Goal: Information Seeking & Learning: Learn about a topic

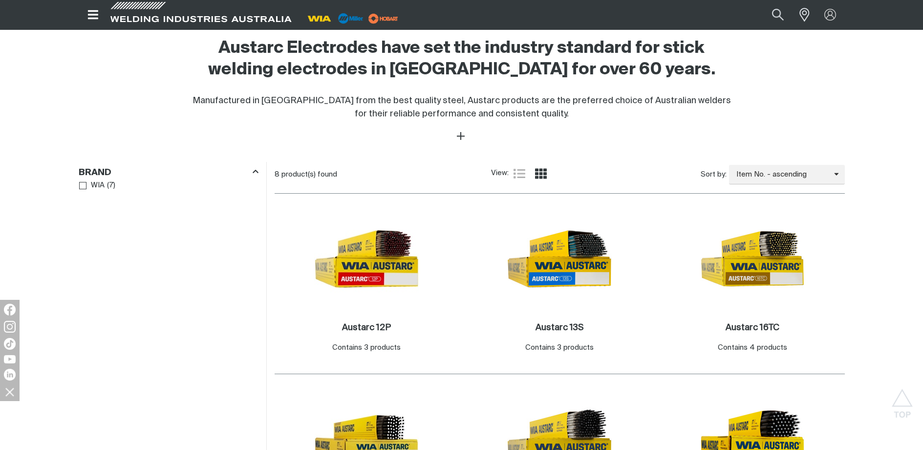
scroll to position [440, 0]
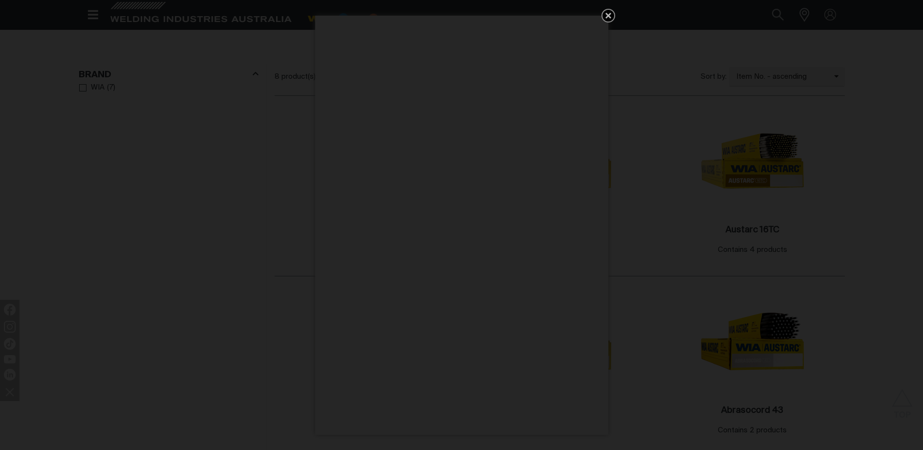
click at [606, 15] on icon "Get 5 WIA Welding Guides Free!" at bounding box center [608, 16] width 6 height 6
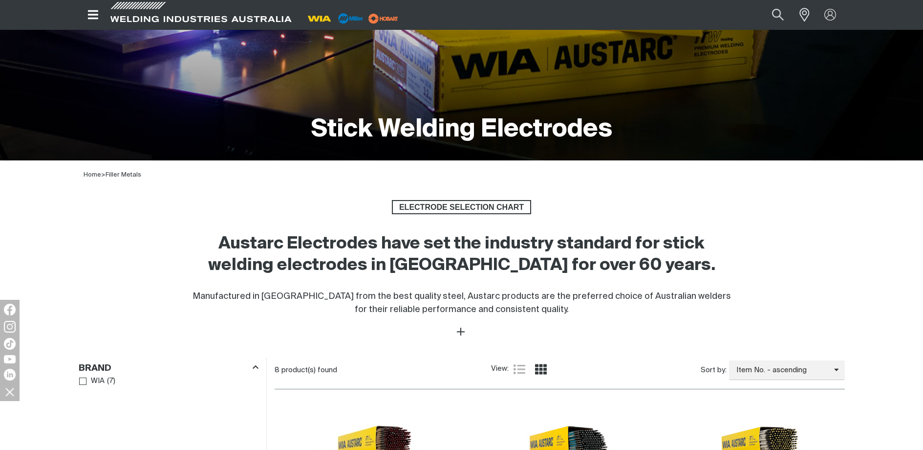
scroll to position [0, 0]
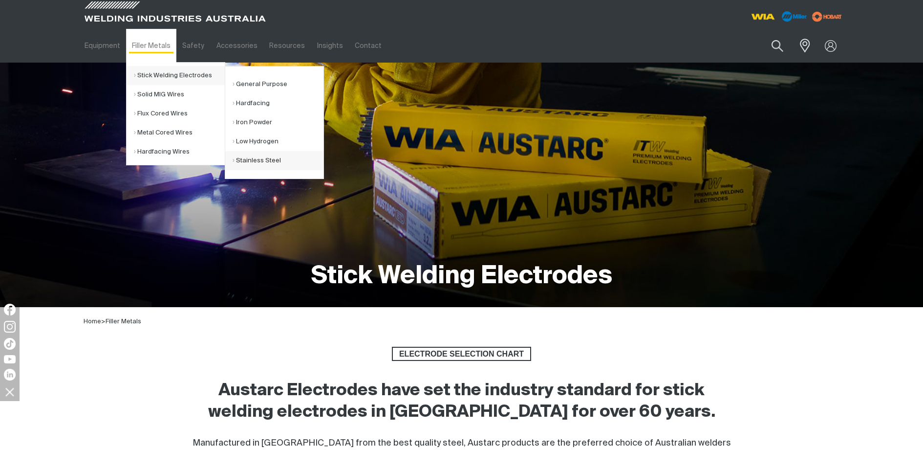
click at [274, 166] on link "Stainless Steel" at bounding box center [278, 160] width 91 height 19
click at [287, 84] on link "General Purpose" at bounding box center [278, 84] width 91 height 19
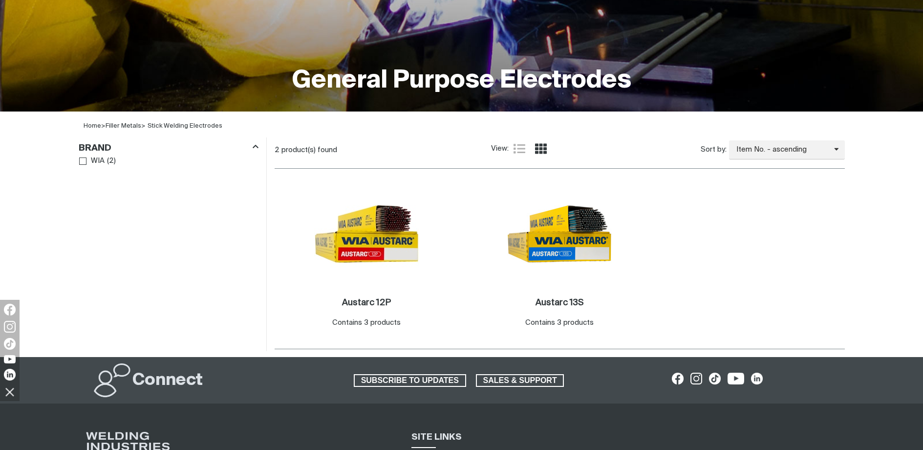
scroll to position [293, 0]
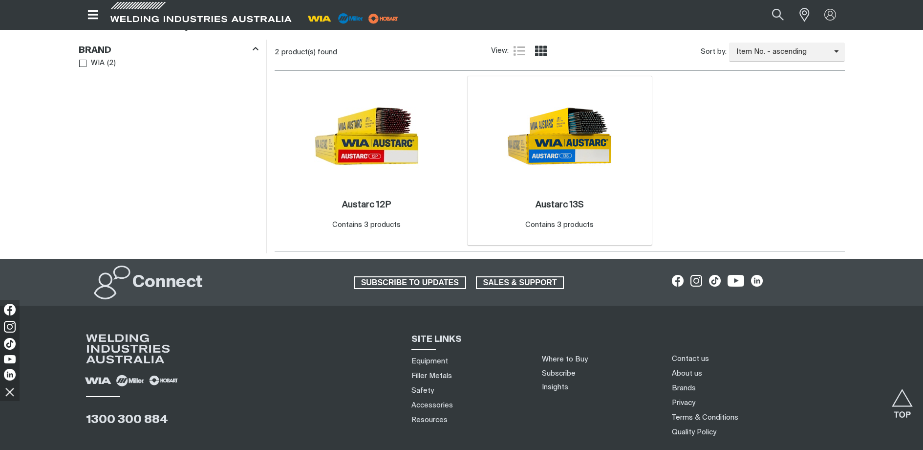
click at [508, 178] on img at bounding box center [559, 136] width 105 height 105
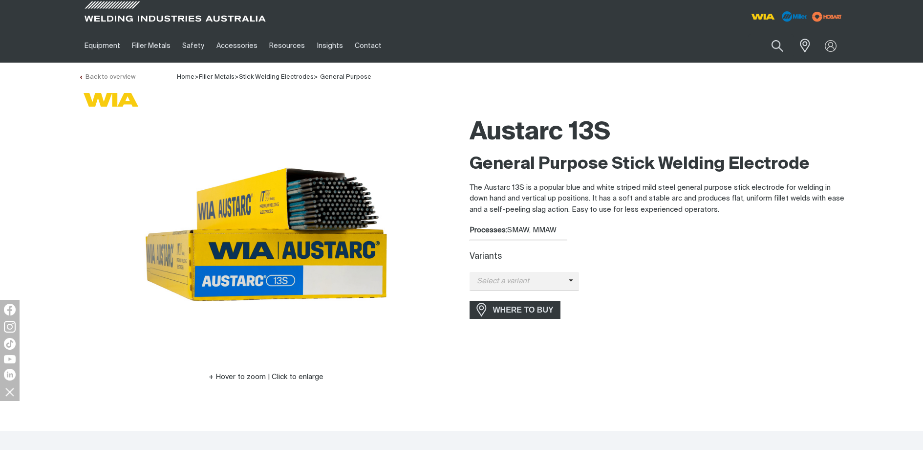
click at [83, 75] on icon at bounding box center [81, 77] width 5 height 5
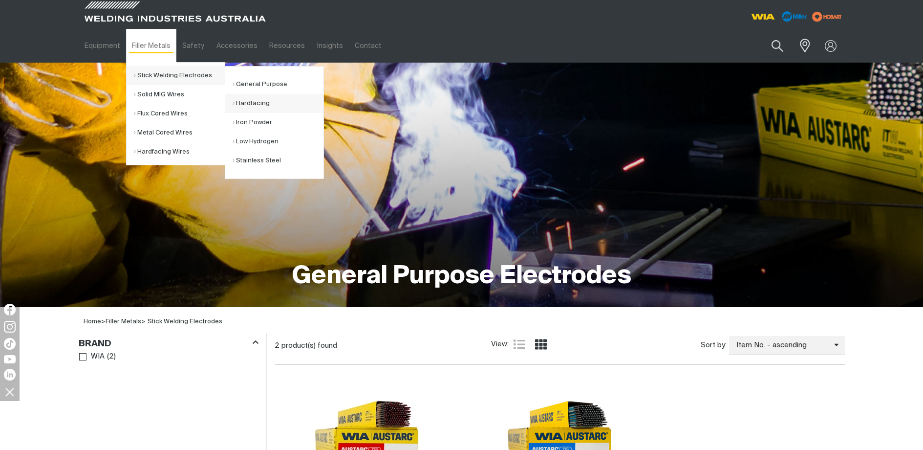
click at [282, 102] on link "Hardfacing" at bounding box center [278, 103] width 91 height 19
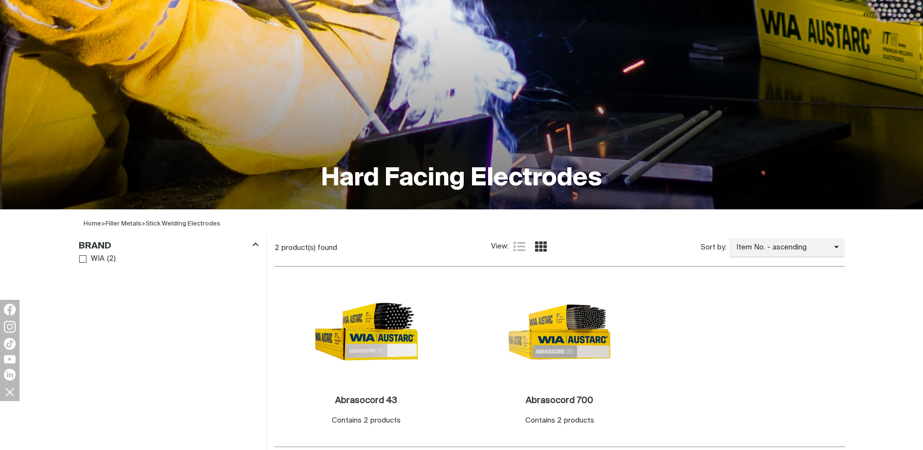
scroll to position [244, 0]
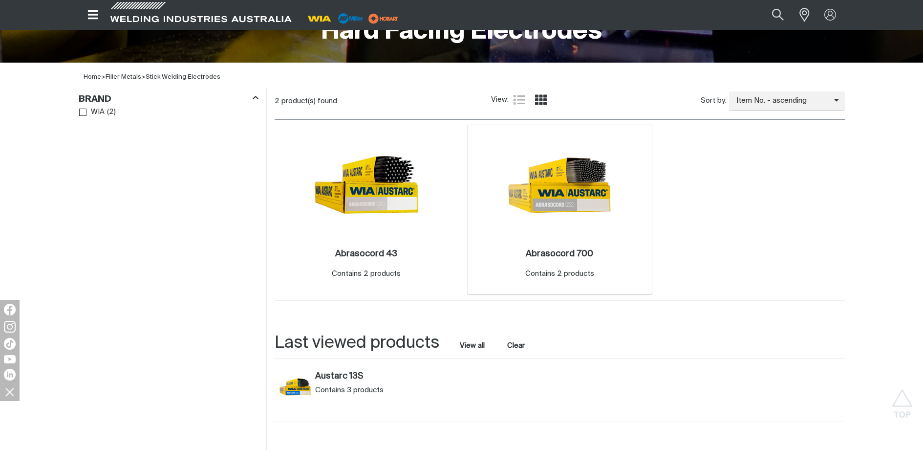
click at [557, 230] on img at bounding box center [559, 184] width 105 height 105
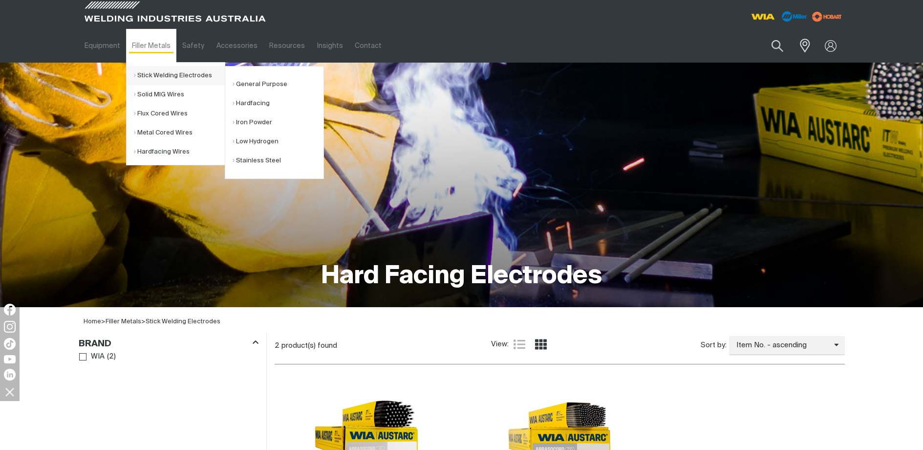
click at [150, 74] on link "Stick Welding Electrodes" at bounding box center [179, 75] width 91 height 19
